Goal: Communication & Community: Answer question/provide support

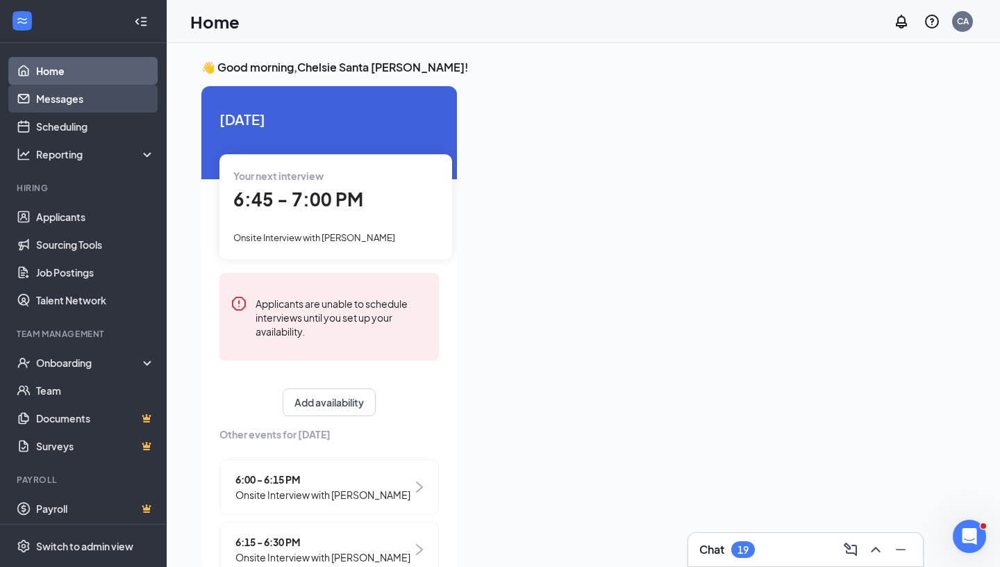
click at [81, 100] on link "Messages" at bounding box center [95, 99] width 119 height 28
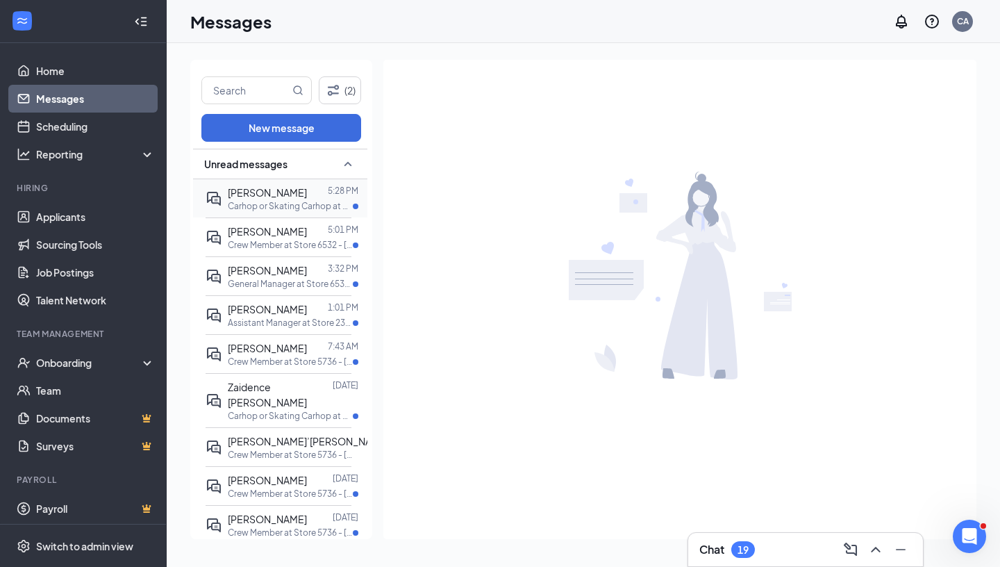
click at [292, 205] on p "Carhop or Skating Carhop at Store 5736 - [PERSON_NAME]/[PERSON_NAME]" at bounding box center [290, 206] width 125 height 12
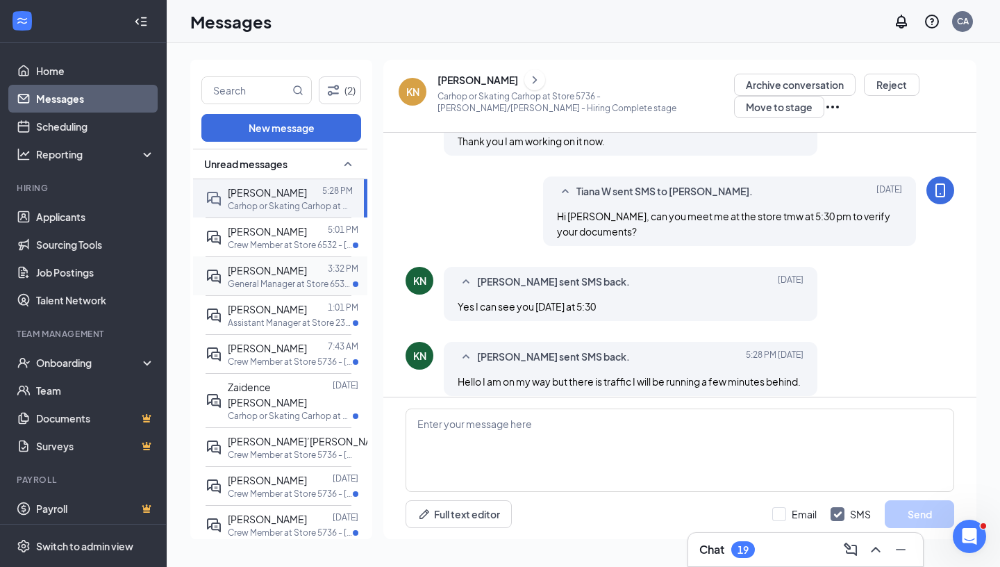
scroll to position [494, 0]
click at [512, 436] on textarea at bounding box center [679, 449] width 549 height 83
type textarea "We will need to rescheudle"
click at [914, 512] on button "Send" at bounding box center [919, 514] width 69 height 28
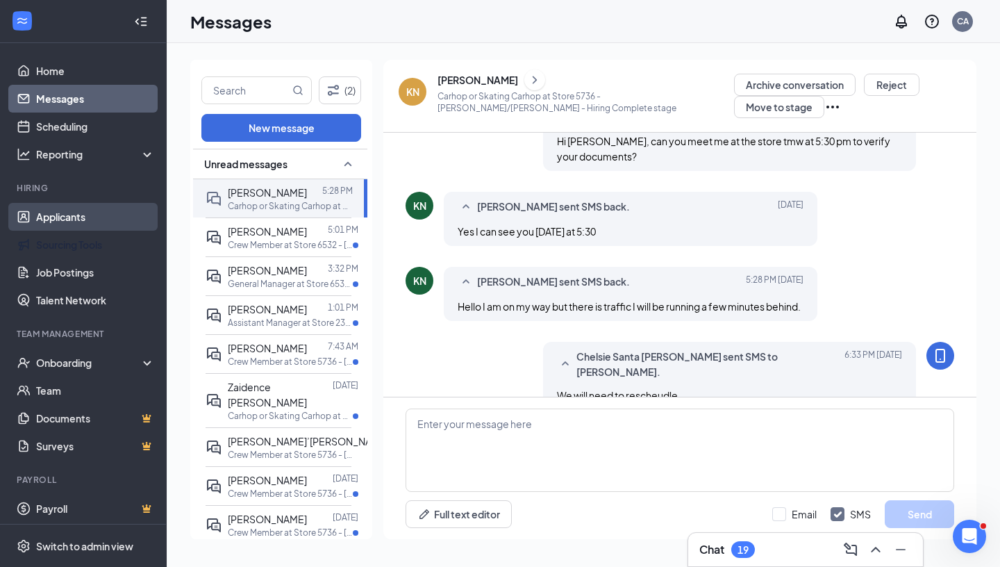
scroll to position [569, 0]
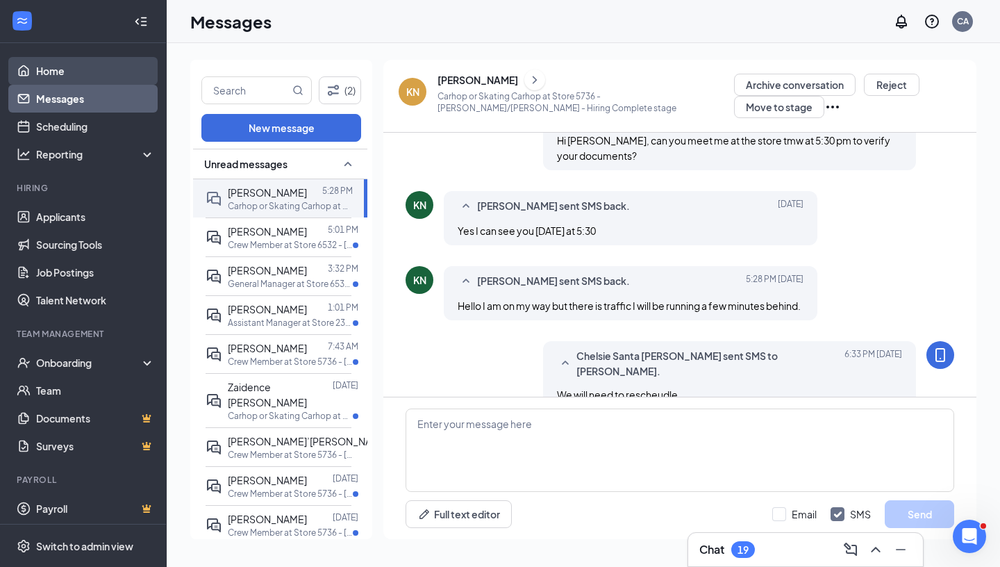
click at [56, 75] on link "Home" at bounding box center [95, 71] width 119 height 28
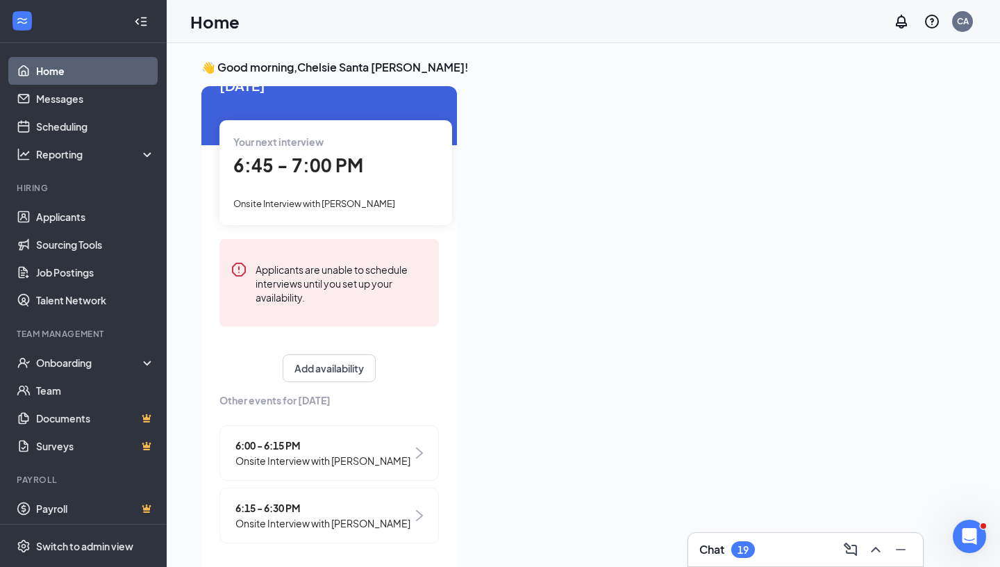
scroll to position [29, 0]
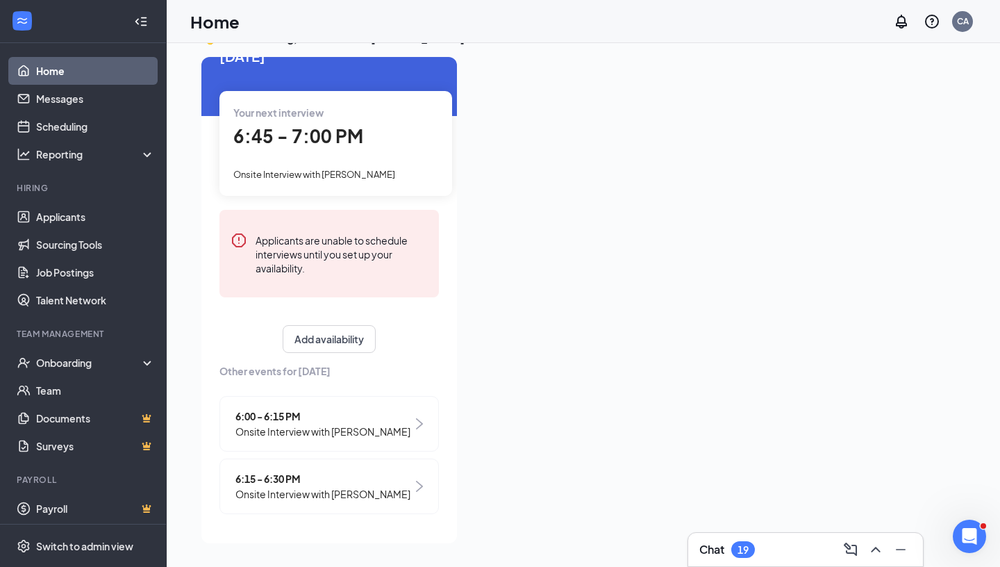
click at [341, 124] on span "6:45 - 7:00 PM" at bounding box center [298, 135] width 130 height 23
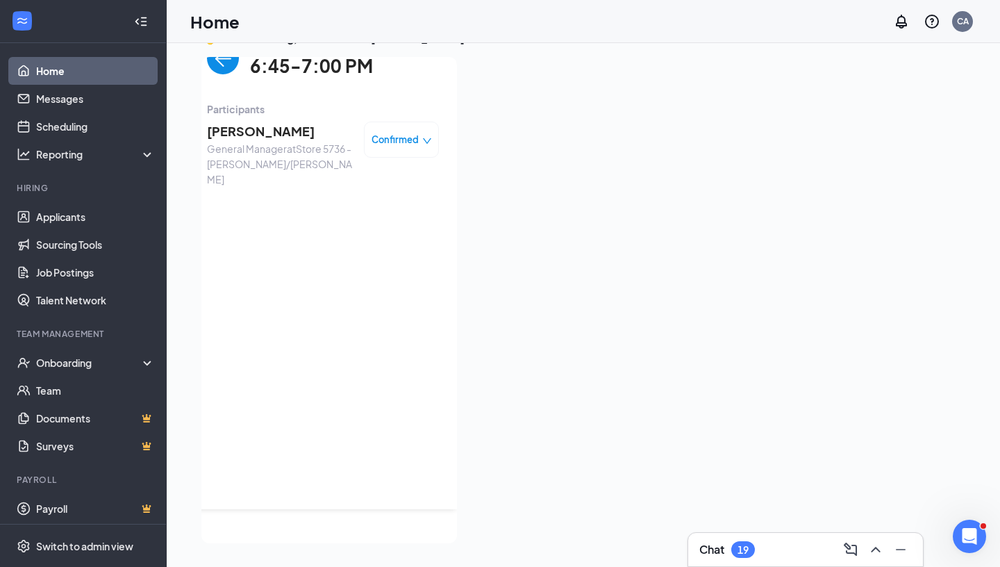
click at [258, 122] on span "[PERSON_NAME]" at bounding box center [280, 131] width 146 height 19
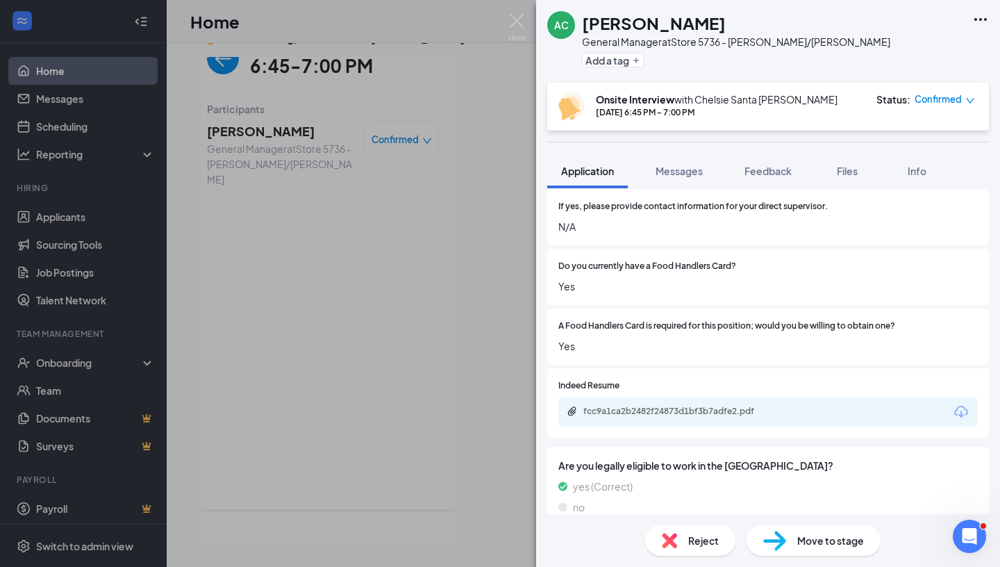
scroll to position [965, 0]
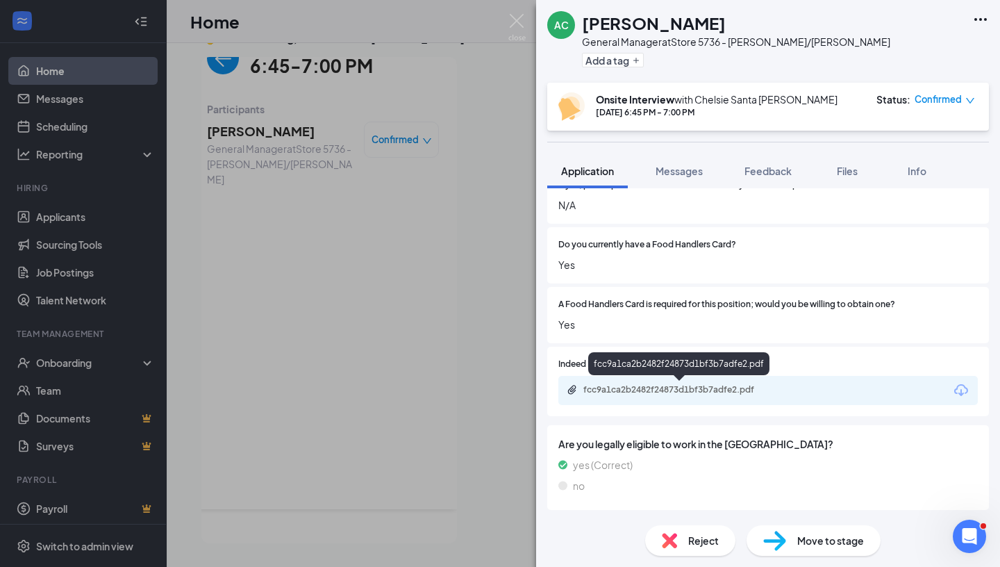
click at [669, 392] on div "fcc9a1ca2b2482f24873d1bf3b7adfe2.pdf" at bounding box center [680, 389] width 194 height 11
click at [368, 271] on div "AC [PERSON_NAME] General Manager at Store 5736 - [PERSON_NAME]/[PERSON_NAME] Ad…" at bounding box center [500, 283] width 1000 height 567
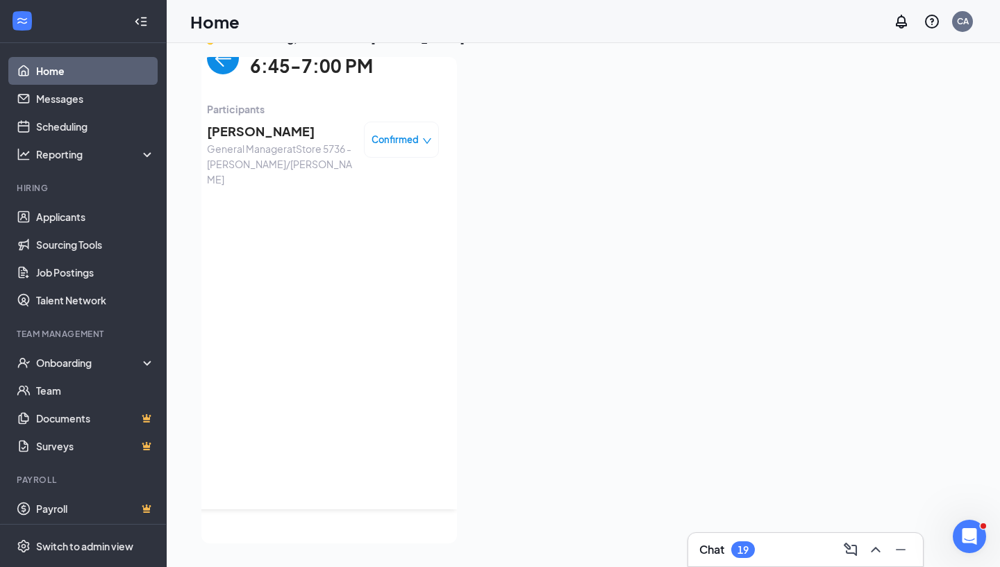
click at [244, 122] on span "[PERSON_NAME]" at bounding box center [280, 131] width 146 height 19
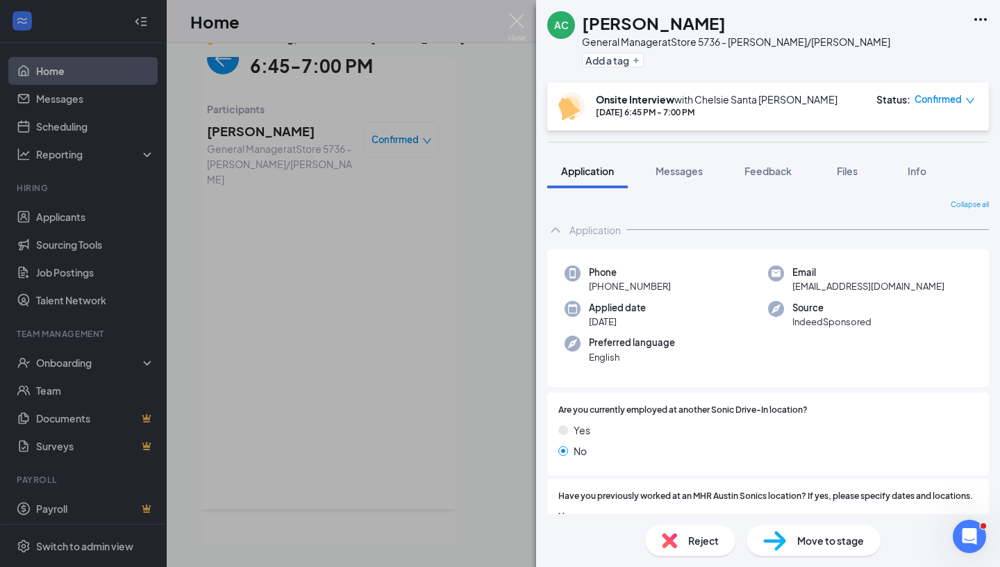
click at [690, 192] on div "Collapse all Application Phone [PHONE_NUMBER] Email [EMAIL_ADDRESS][DOMAIN_NAME…" at bounding box center [768, 351] width 464 height 326
click at [689, 178] on div "Messages" at bounding box center [678, 171] width 47 height 14
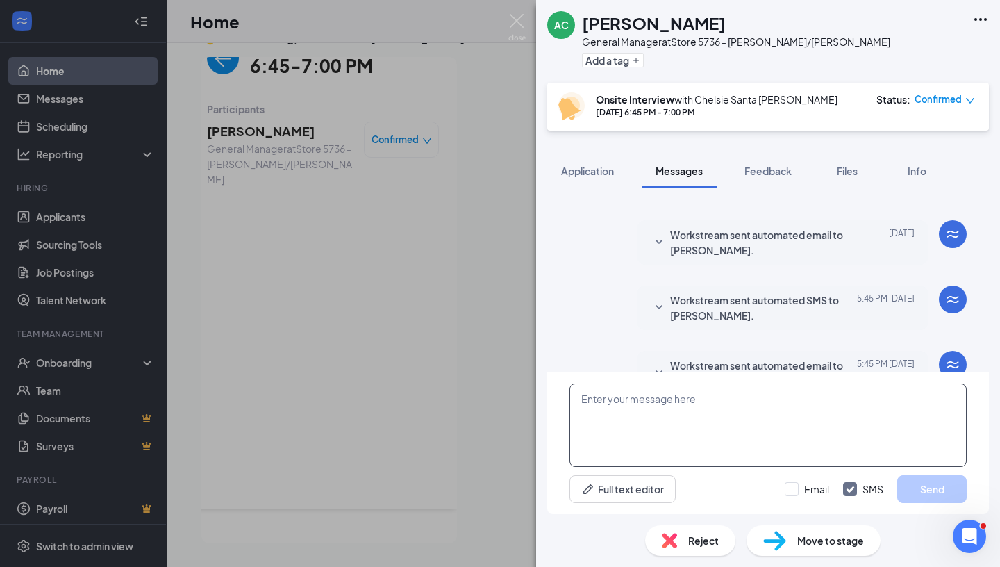
click at [663, 445] on textarea at bounding box center [767, 424] width 397 height 83
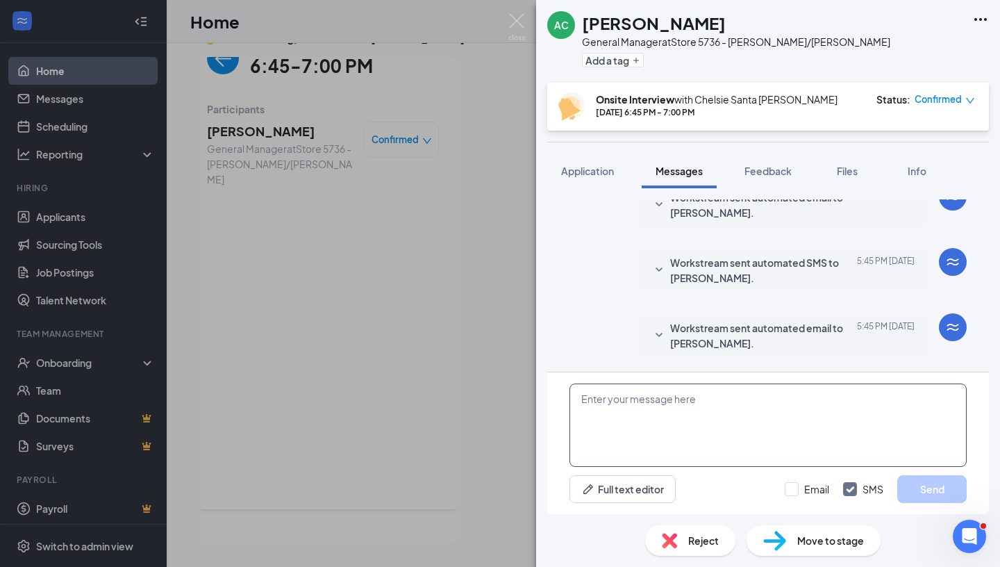
scroll to position [475, 0]
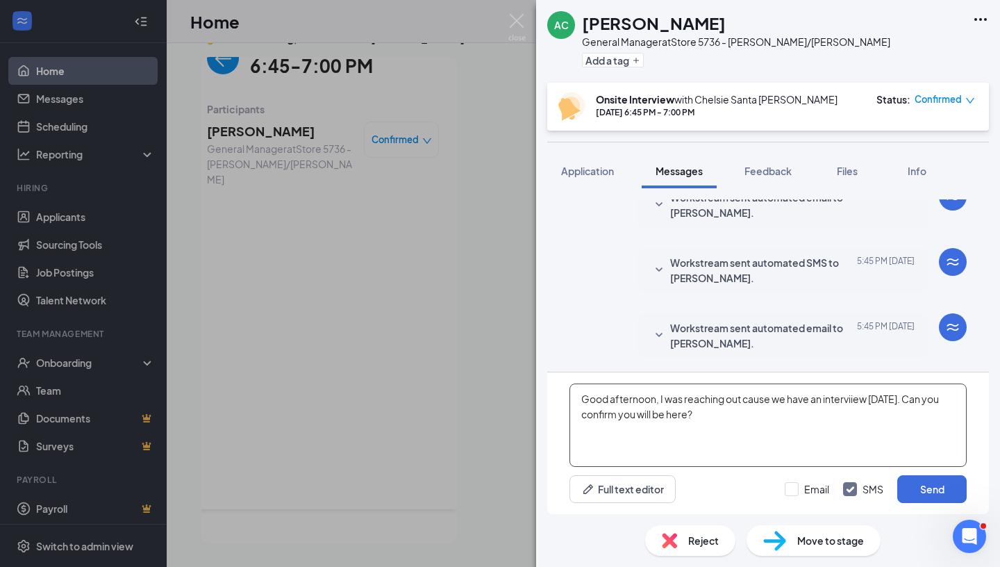
click at [838, 400] on textarea "Good afternoon, I was reaching out cause we have an interviiew [DATE]. Can you …" at bounding box center [767, 424] width 397 height 83
type textarea "Good afternoon, I was reaching out cause we have an interview [DATE]. Can you c…"
click at [948, 490] on button "Send" at bounding box center [931, 489] width 69 height 28
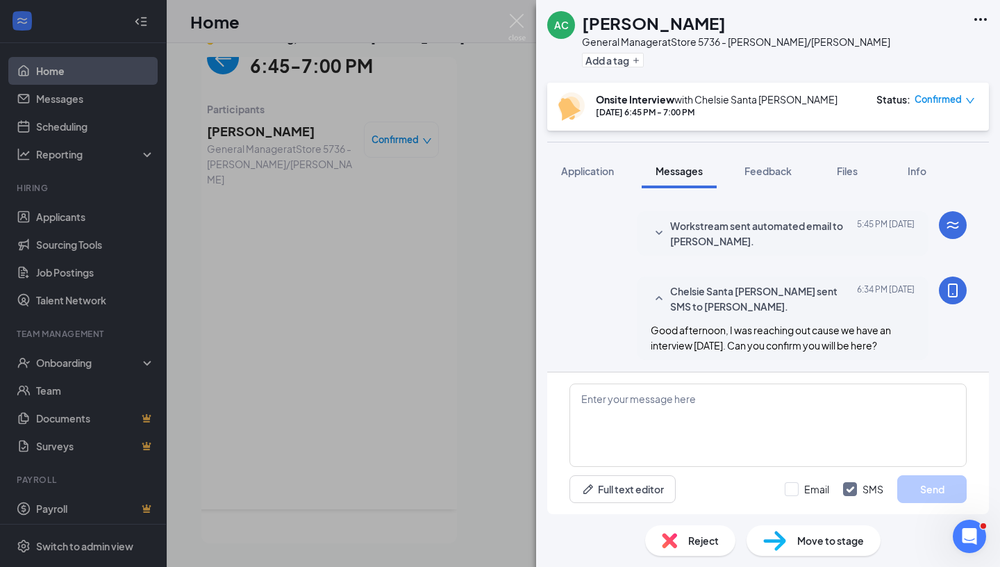
scroll to position [579, 0]
click at [69, 67] on div "AC [PERSON_NAME] General Manager at Store 5736 - [PERSON_NAME]/[PERSON_NAME] Ad…" at bounding box center [500, 283] width 1000 height 567
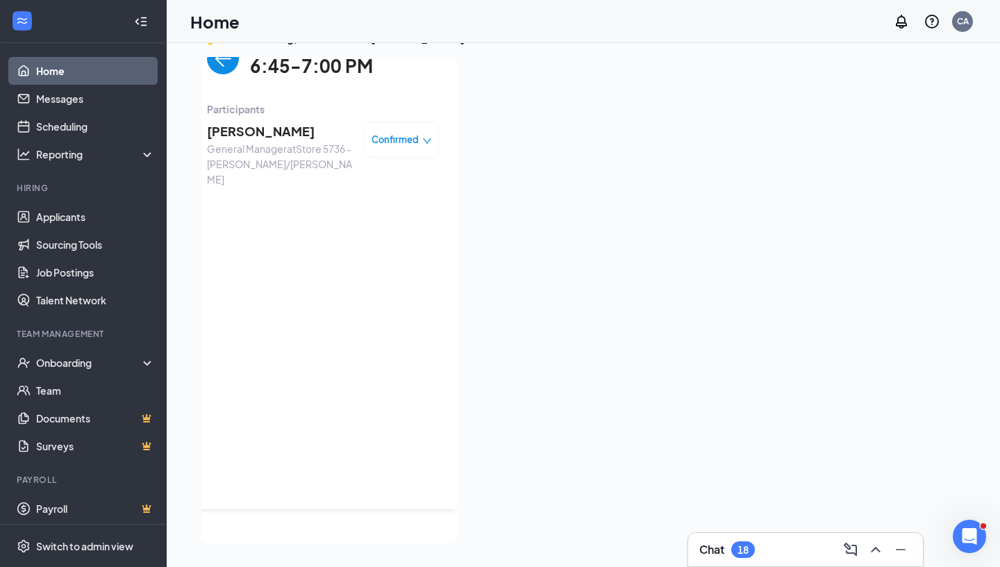
click at [51, 69] on link "Home" at bounding box center [95, 71] width 119 height 28
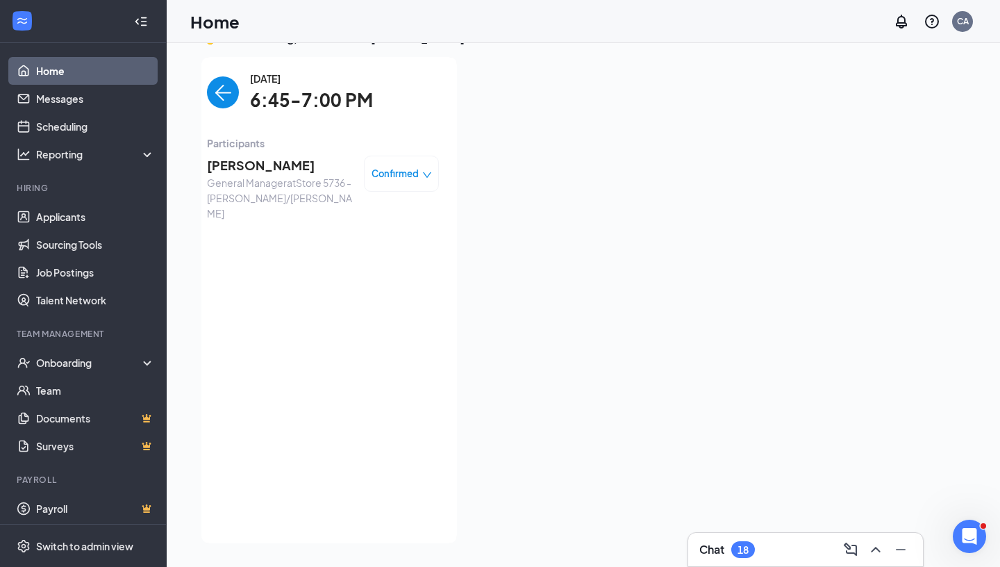
click at [216, 77] on img "back-button" at bounding box center [223, 92] width 32 height 32
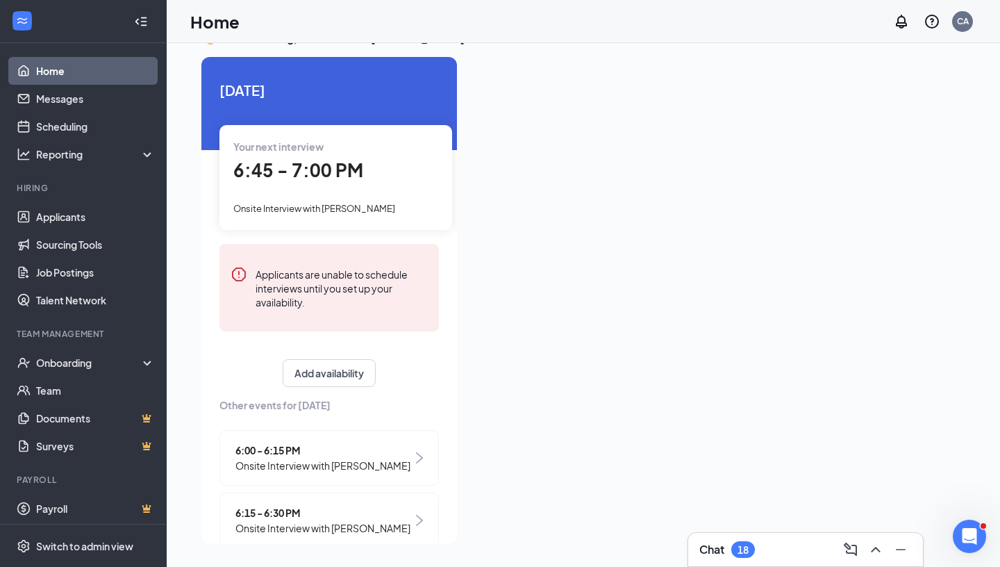
scroll to position [49, 0]
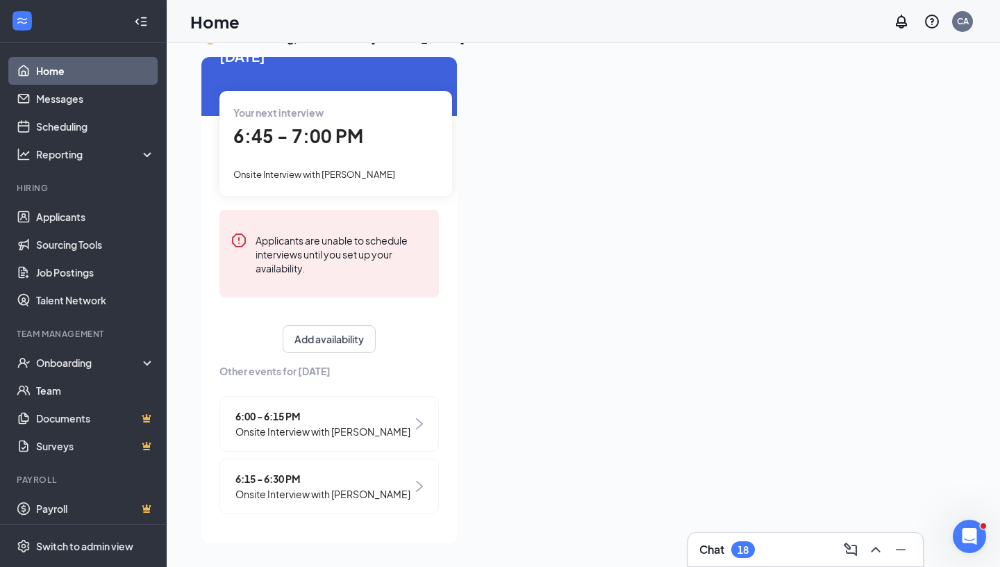
click at [399, 424] on span "Onsite Interview with [PERSON_NAME]" at bounding box center [322, 431] width 175 height 15
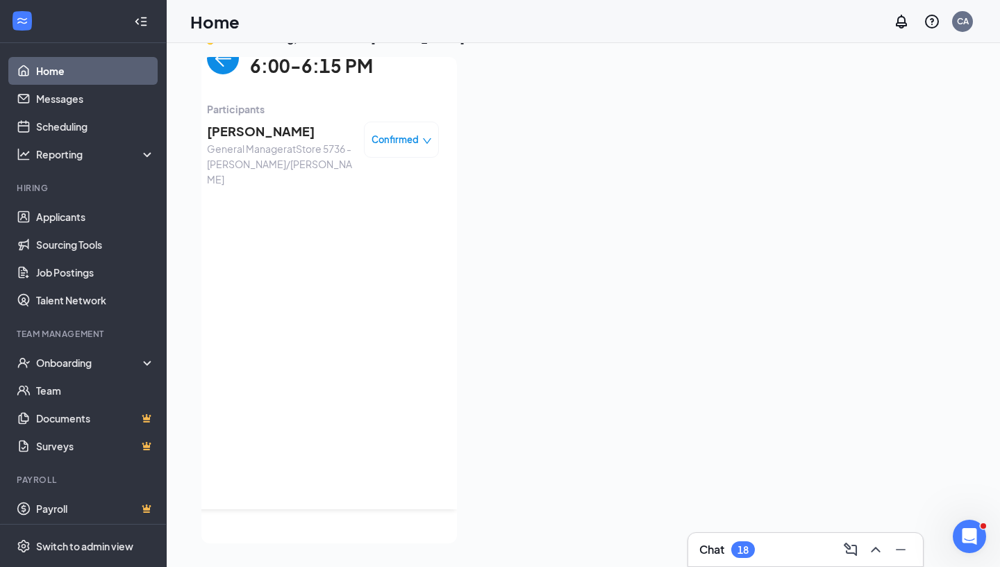
click at [417, 133] on span "Confirmed" at bounding box center [394, 140] width 47 height 14
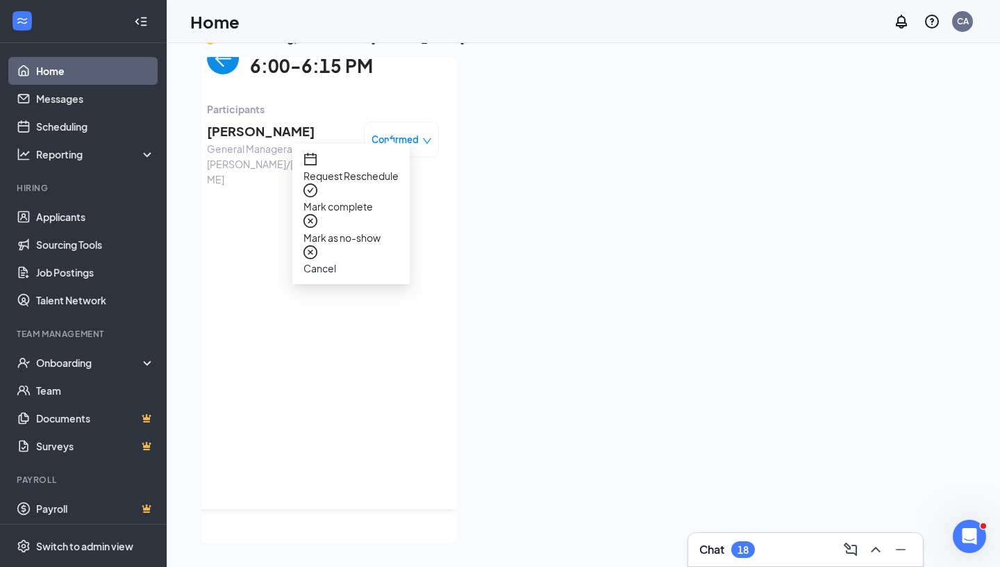
click at [373, 230] on span "Mark as no-show" at bounding box center [350, 237] width 95 height 15
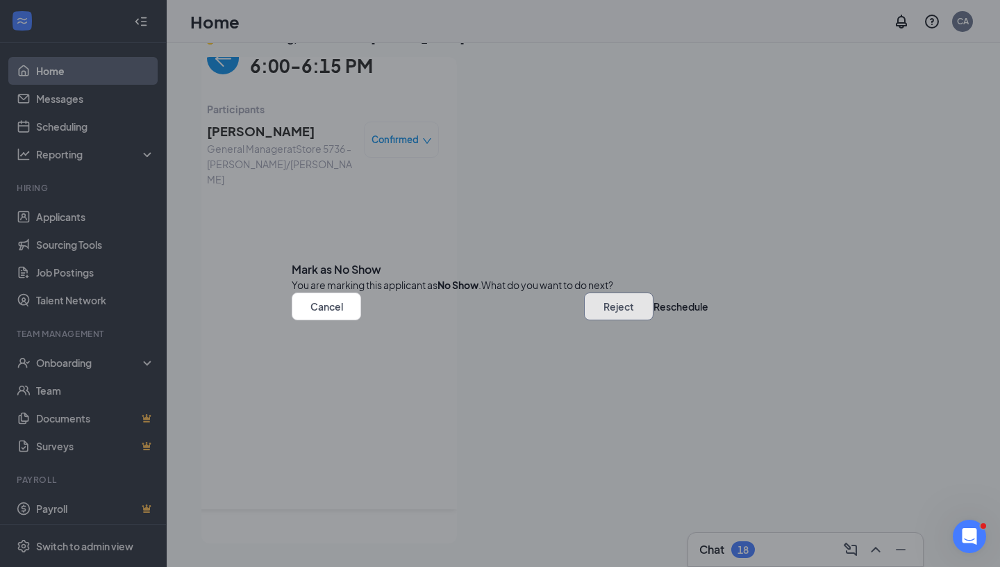
click at [584, 320] on button "Reject" at bounding box center [618, 306] width 69 height 28
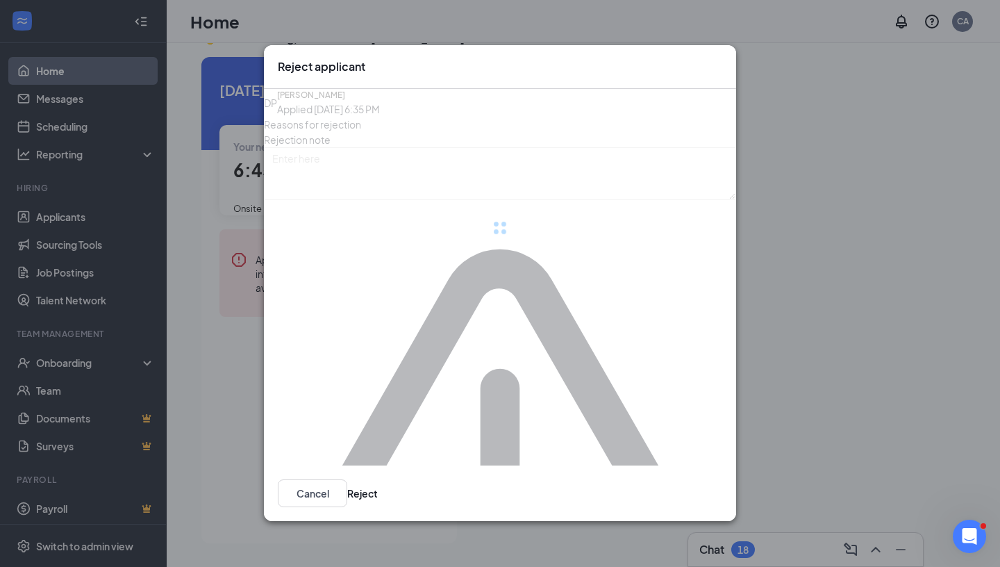
scroll to position [0, 0]
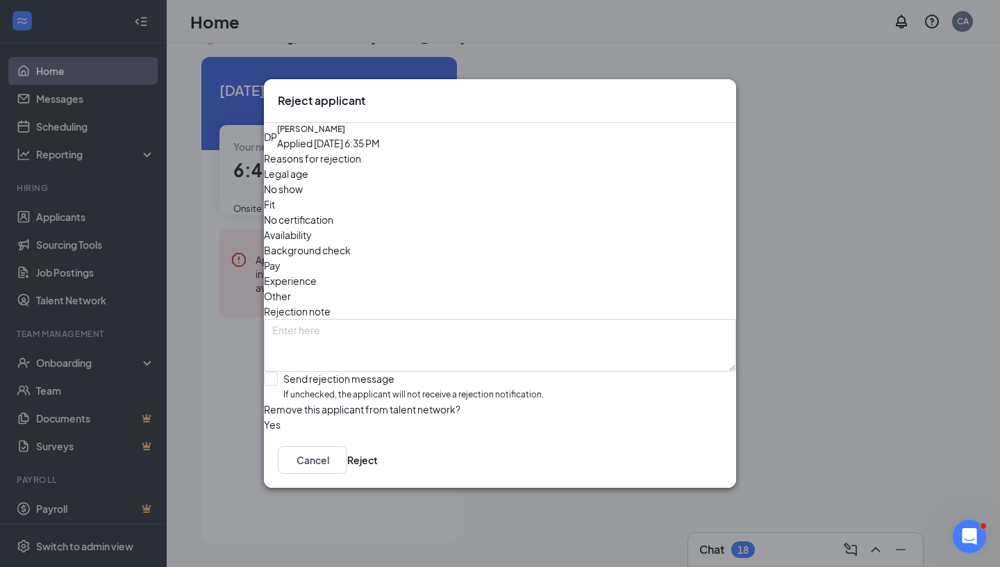
click at [700, 487] on div "Cancel Reject" at bounding box center [500, 460] width 472 height 56
click at [378, 474] on button "Reject" at bounding box center [362, 460] width 31 height 28
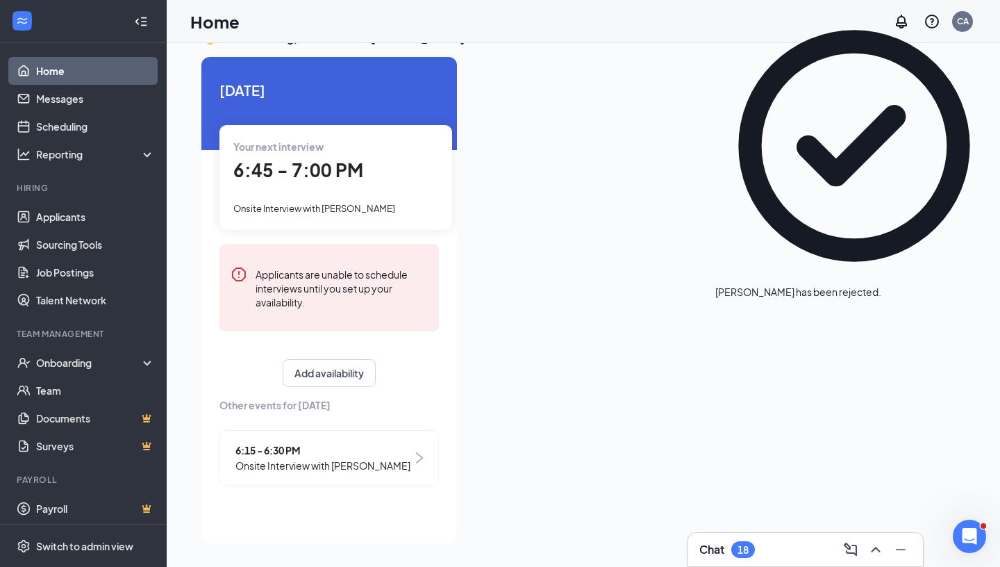
click at [403, 439] on div "6:15 - 6:30 PM Onsite Interview with [PERSON_NAME]" at bounding box center [328, 458] width 219 height 56
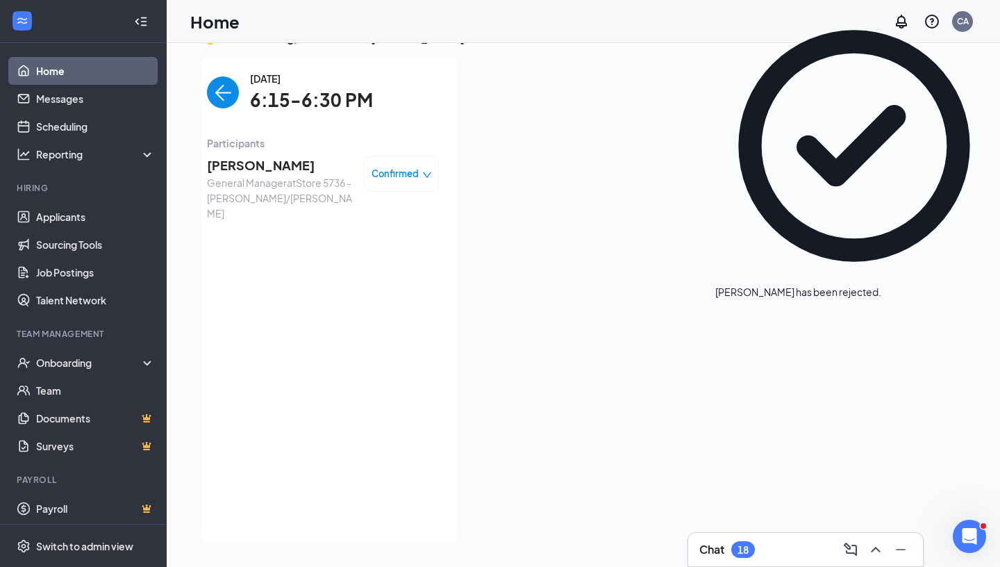
click at [421, 181] on div "Confirmed" at bounding box center [401, 174] width 75 height 36
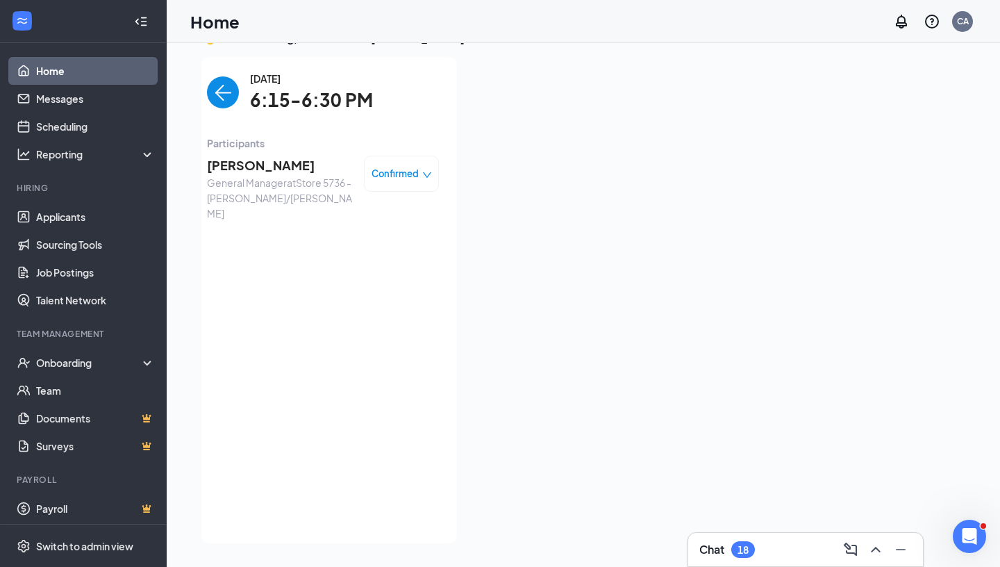
click at [429, 174] on icon "down" at bounding box center [427, 175] width 8 height 6
click at [377, 279] on span "Mark as no-show" at bounding box center [350, 286] width 95 height 15
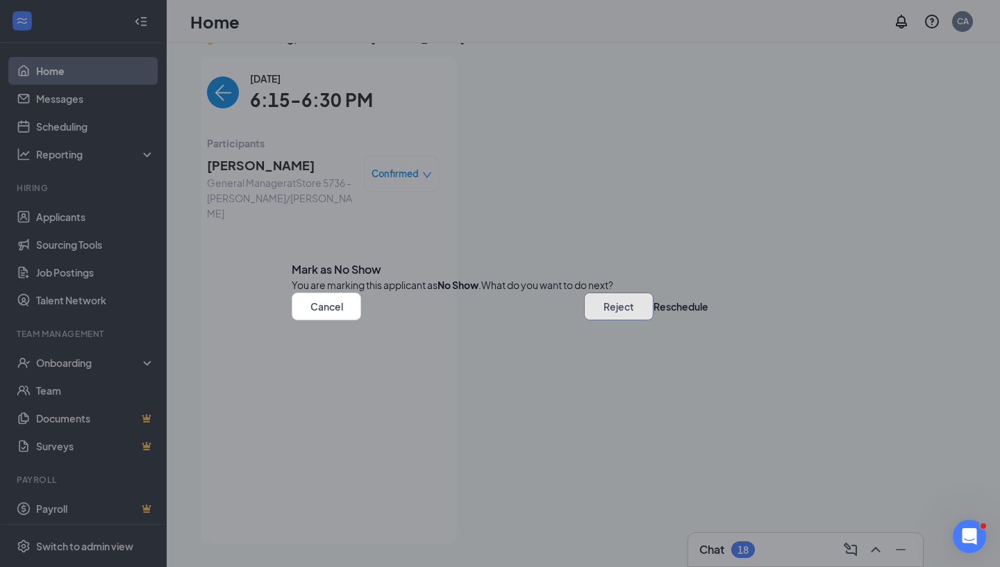
click at [584, 320] on button "Reject" at bounding box center [618, 306] width 69 height 28
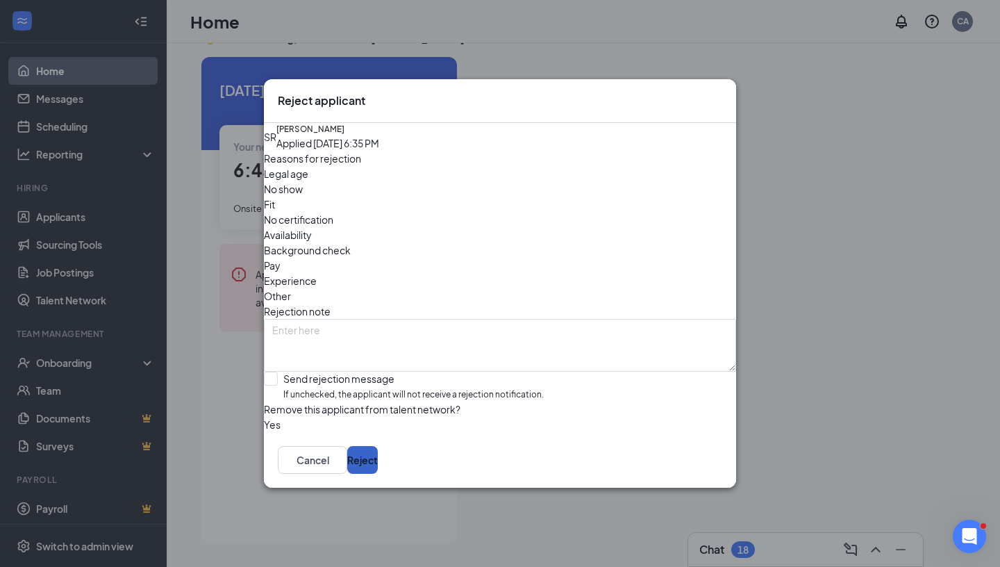
click at [378, 474] on button "Reject" at bounding box center [362, 460] width 31 height 28
